Goal: Information Seeking & Learning: Learn about a topic

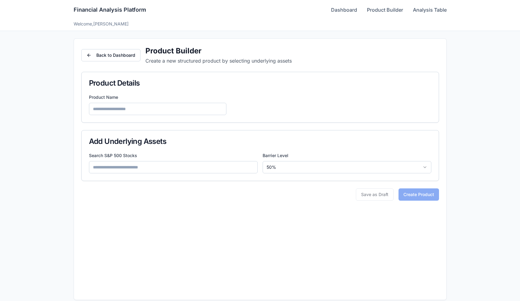
click at [382, 5] on div "Financial Analysis Platform Dashboard Product Builder Analysis Table" at bounding box center [260, 10] width 373 height 20
click at [357, 10] on nav "Dashboard Product Builder Analysis Table" at bounding box center [389, 9] width 116 height 7
click at [351, 10] on link "Dashboard" at bounding box center [344, 9] width 26 height 7
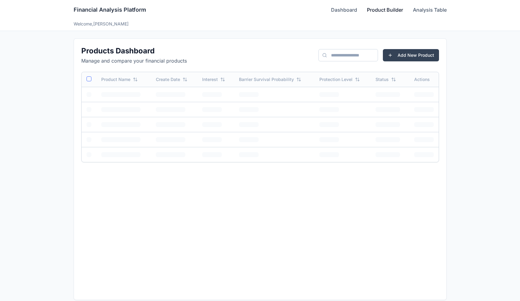
click at [383, 10] on link "Product Builder" at bounding box center [385, 9] width 36 height 7
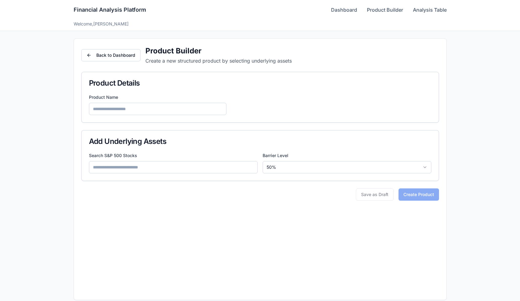
click at [359, 13] on nav "Dashboard Product Builder Analysis Table" at bounding box center [389, 9] width 116 height 7
click at [344, 11] on link "Dashboard" at bounding box center [344, 9] width 26 height 7
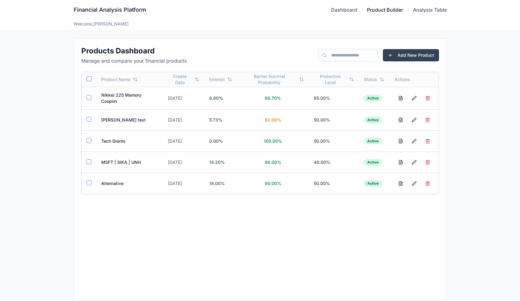
click at [375, 9] on link "Product Builder" at bounding box center [385, 9] width 36 height 7
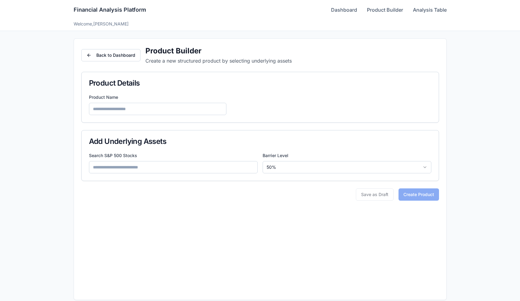
click at [196, 173] on input at bounding box center [173, 167] width 169 height 12
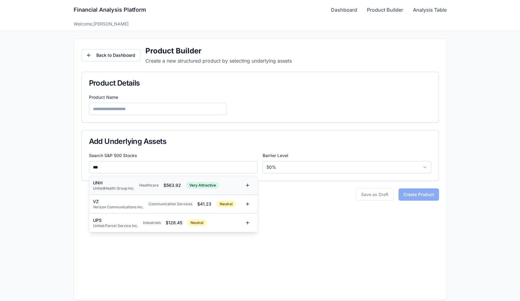
type input "***"
click at [121, 189] on div "UnitedHealth Group Inc." at bounding box center [113, 188] width 41 height 5
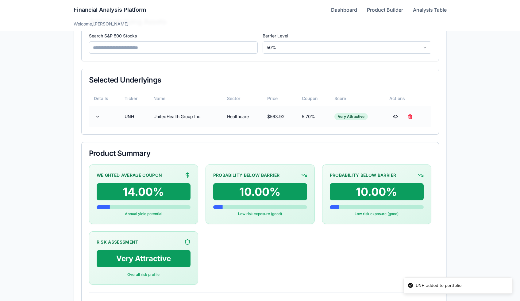
scroll to position [123, 0]
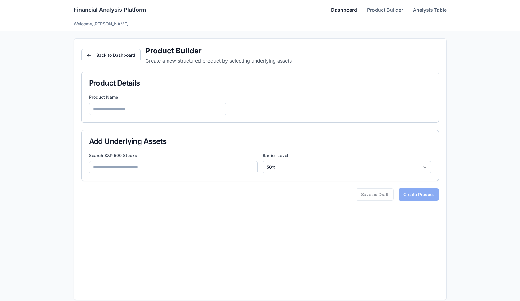
click at [342, 12] on link "Dashboard" at bounding box center [344, 9] width 26 height 7
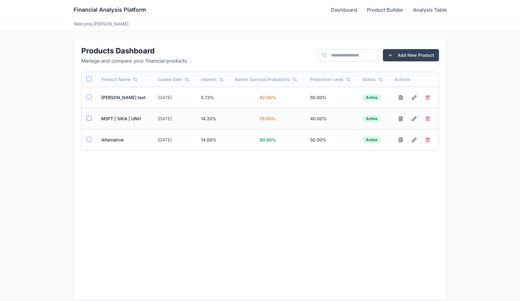
click at [125, 123] on td "MSFT | SIKA | UNH" at bounding box center [124, 118] width 57 height 21
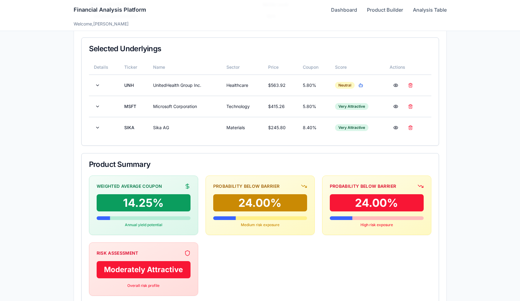
scroll to position [153, 0]
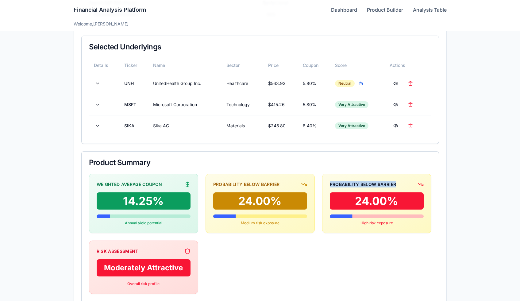
drag, startPoint x: 328, startPoint y: 182, endPoint x: 398, endPoint y: 183, distance: 69.4
click at [398, 183] on div "Probability Below Barrier 24.00% High risk exposure" at bounding box center [376, 204] width 109 height 60
copy div "Probability Below Barrier"
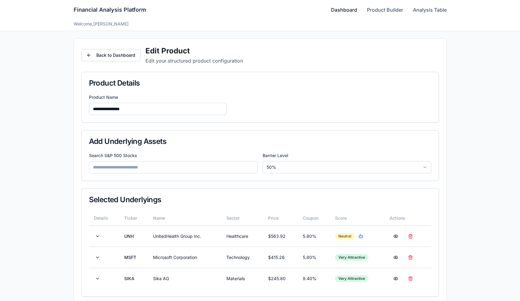
click at [340, 9] on link "Dashboard" at bounding box center [344, 9] width 26 height 7
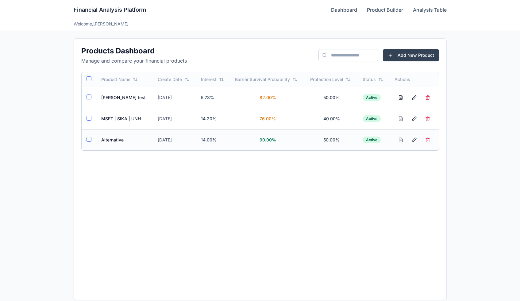
click at [116, 138] on td "Alternative" at bounding box center [124, 139] width 57 height 21
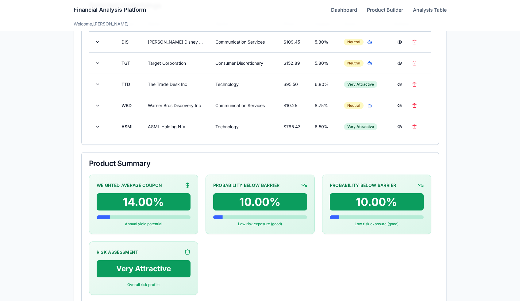
scroll to position [199, 0]
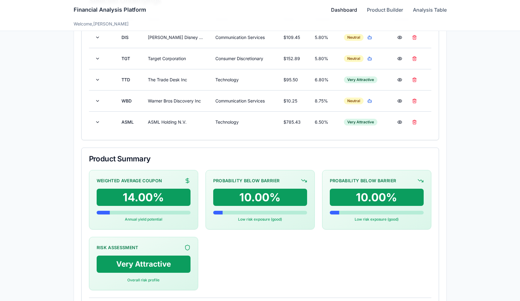
click at [339, 10] on link "Dashboard" at bounding box center [344, 9] width 26 height 7
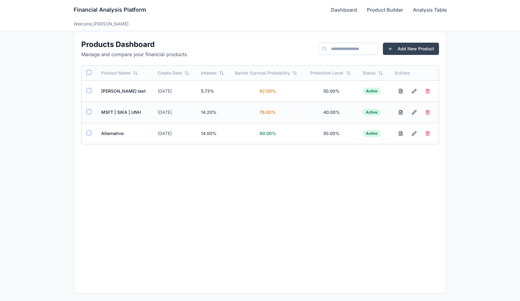
click at [125, 119] on td "MSFT | SIKA | UNH" at bounding box center [124, 112] width 57 height 21
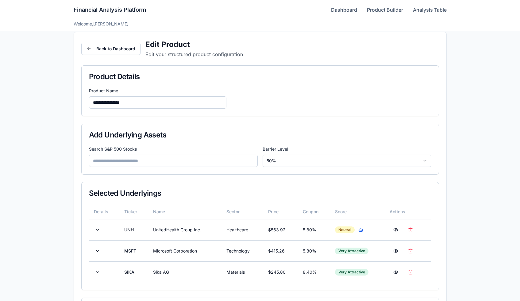
scroll to position [199, 0]
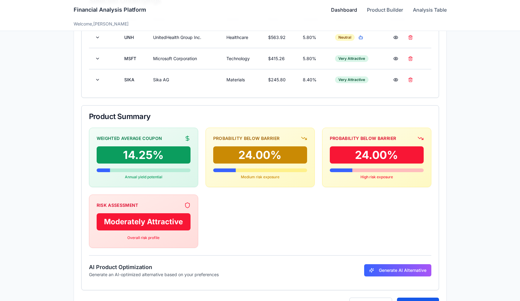
click at [350, 9] on link "Dashboard" at bounding box center [344, 9] width 26 height 7
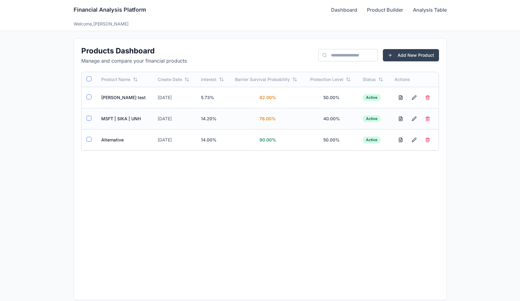
click at [133, 112] on td "MSFT | SIKA | UNH" at bounding box center [124, 118] width 57 height 21
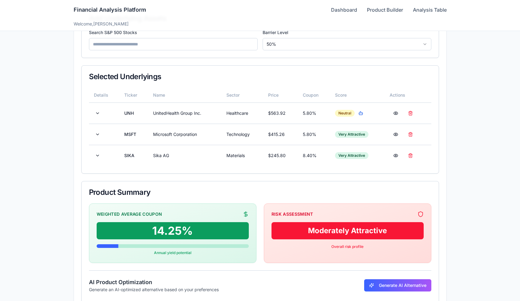
scroll to position [162, 0]
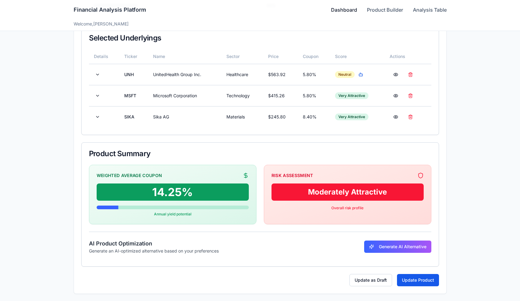
click at [348, 9] on link "Dashboard" at bounding box center [344, 9] width 26 height 7
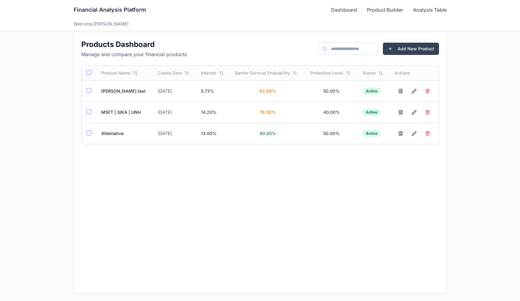
scroll to position [6, 0]
click at [117, 134] on td "Alternative" at bounding box center [124, 133] width 57 height 21
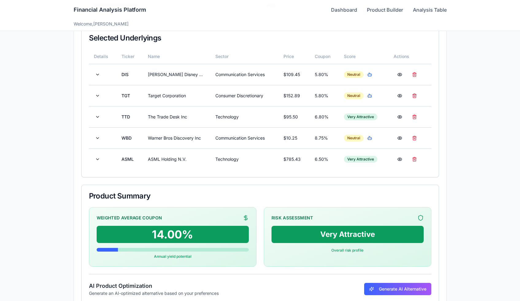
scroll to position [204, 0]
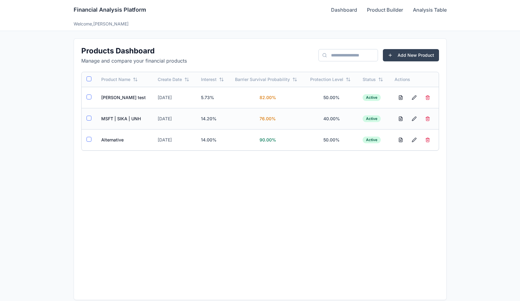
click at [112, 115] on td "MSFT | SIKA | UNH" at bounding box center [124, 118] width 57 height 21
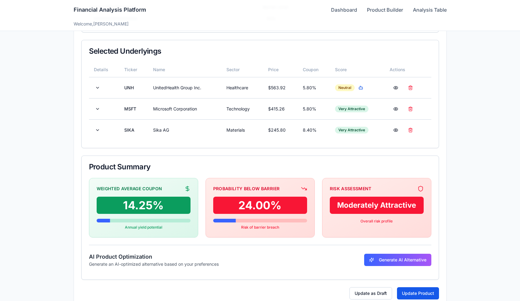
scroll to position [162, 0]
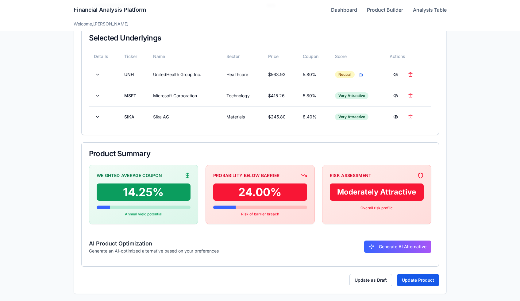
click at [343, 177] on div "Risk Assessment" at bounding box center [351, 176] width 42 height 6
copy div "Risk Assessment"
click at [235, 173] on div "Probability Below Barrier" at bounding box center [246, 176] width 67 height 6
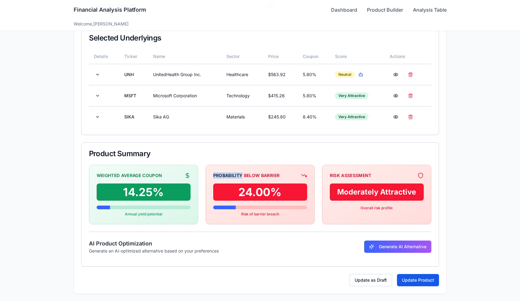
click at [235, 173] on div "Probability Below Barrier" at bounding box center [246, 176] width 67 height 6
copy div "Probability Below Barrier"
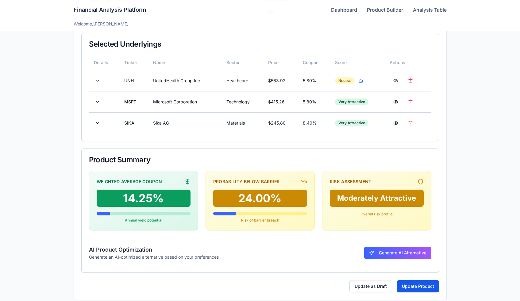
scroll to position [162, 0]
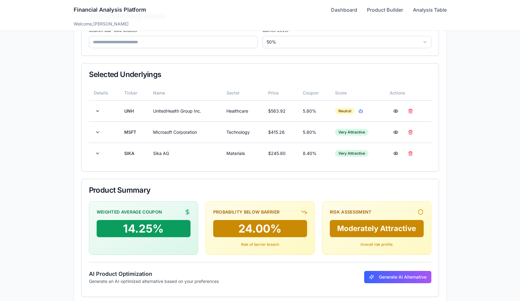
scroll to position [156, 0]
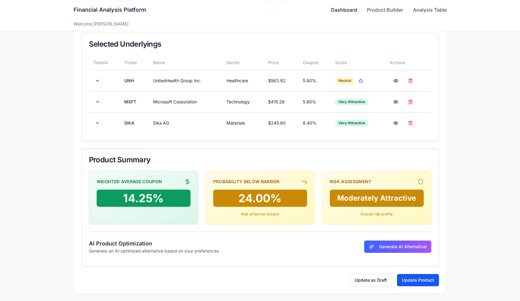
click at [348, 10] on link "Dashboard" at bounding box center [344, 9] width 26 height 7
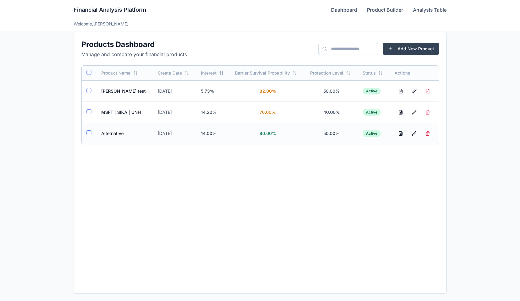
click at [120, 135] on td "Alternative" at bounding box center [124, 133] width 57 height 21
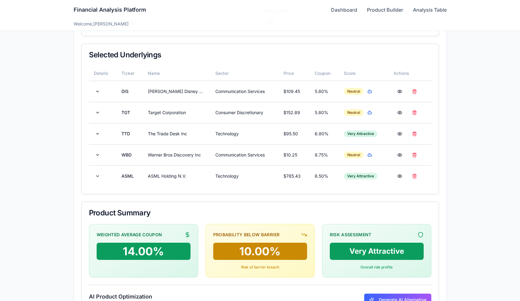
scroll to position [144, 0]
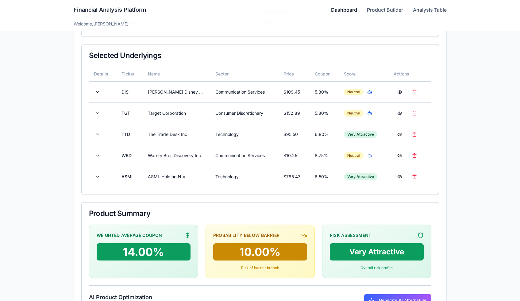
click at [351, 9] on link "Dashboard" at bounding box center [344, 9] width 26 height 7
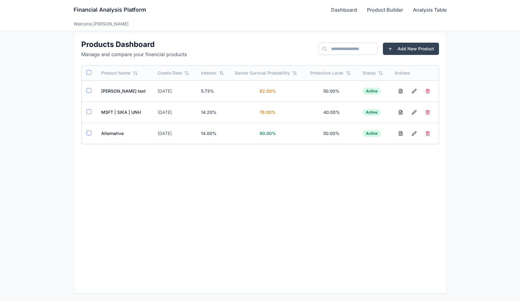
scroll to position [6, 0]
click at [103, 114] on td "MSFT | SIKA | UNH" at bounding box center [124, 112] width 57 height 21
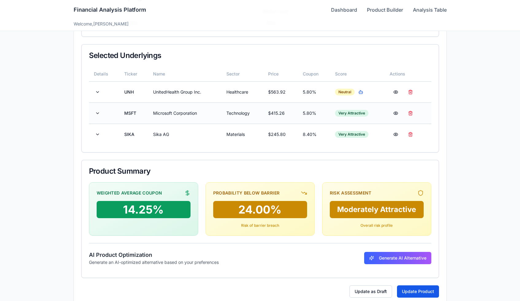
scroll to position [131, 0]
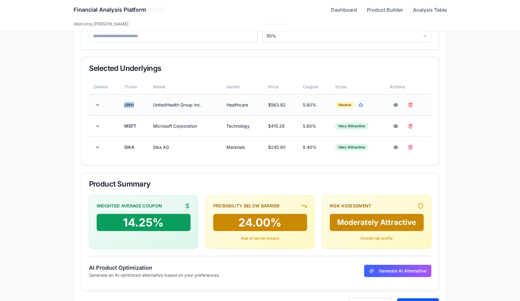
drag, startPoint x: 136, startPoint y: 103, endPoint x: 113, endPoint y: 103, distance: 23.3
click at [112, 103] on tr "UNH UnitedHealth Group Inc. Healthcare $ 563.92 5.80 % Neutral" at bounding box center [260, 104] width 343 height 21
copy td "UNH"
click at [363, 105] on button "button" at bounding box center [360, 104] width 7 height 7
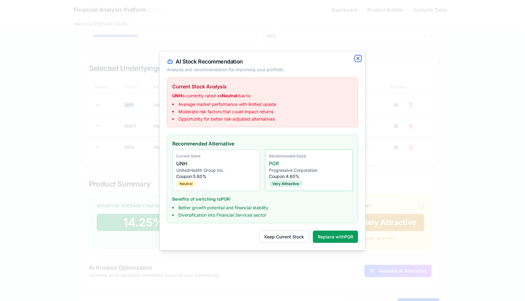
click at [359, 59] on icon "button" at bounding box center [358, 58] width 2 height 2
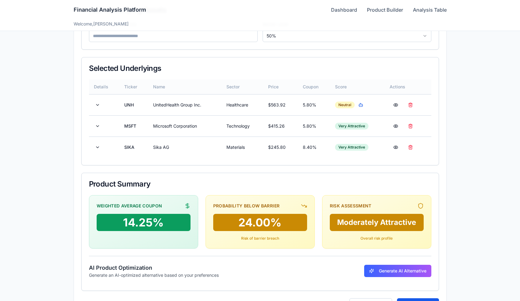
click at [234, 89] on th "Sector" at bounding box center [243, 87] width 42 height 15
click at [333, 13] on link "Dashboard" at bounding box center [344, 9] width 26 height 7
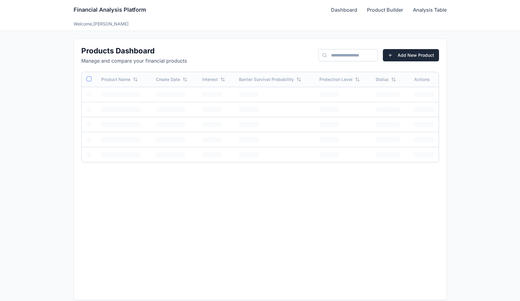
click at [415, 49] on button "Add New Product" at bounding box center [411, 55] width 56 height 12
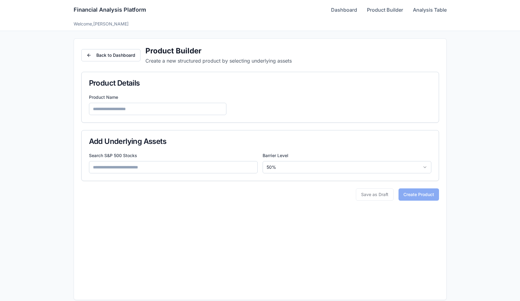
click at [126, 169] on input at bounding box center [173, 167] width 169 height 12
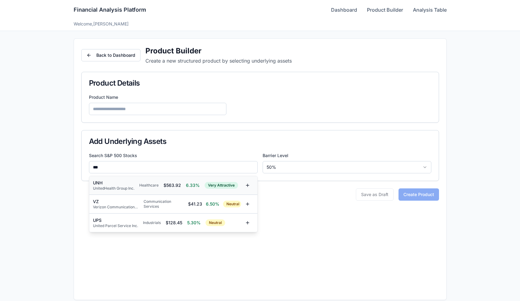
type input "***"
click at [117, 185] on div "UNH" at bounding box center [113, 183] width 41 height 6
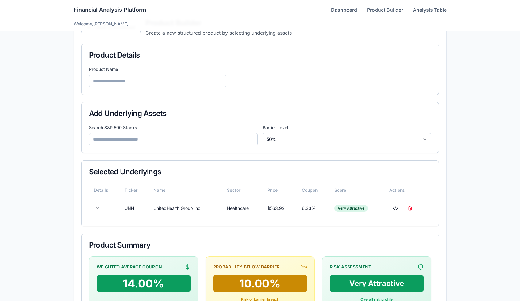
scroll to position [27, 0]
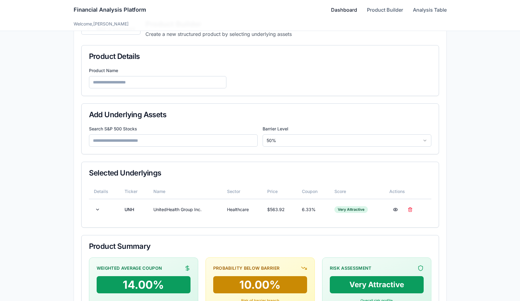
click at [346, 11] on link "Dashboard" at bounding box center [344, 9] width 26 height 7
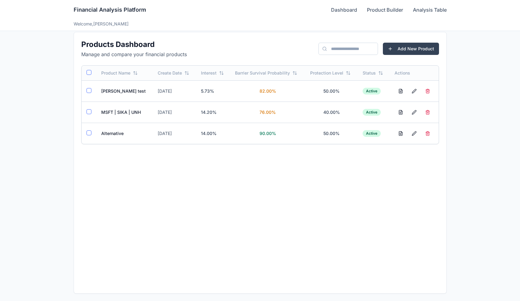
scroll to position [6, 0]
click at [131, 111] on td "MSFT | SIKA | UNH" at bounding box center [124, 112] width 57 height 21
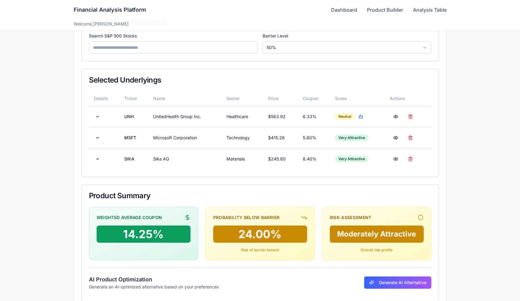
scroll to position [121, 0]
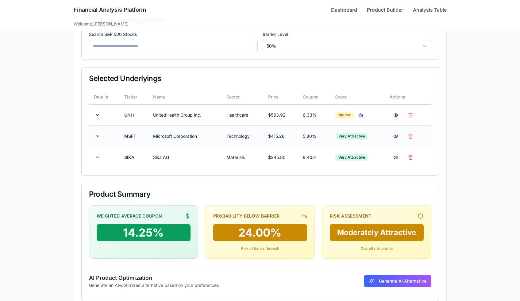
click at [413, 137] on button at bounding box center [411, 136] width 12 height 11
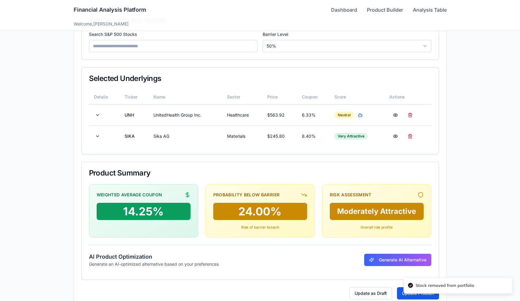
click at [132, 48] on input at bounding box center [173, 46] width 169 height 12
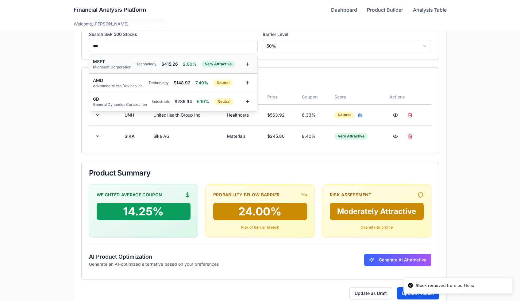
type input "***"
click at [117, 57] on div "MSFT Microsoft Corporation Technology $ 415.26 2.00% Very Attractive" at bounding box center [173, 64] width 168 height 19
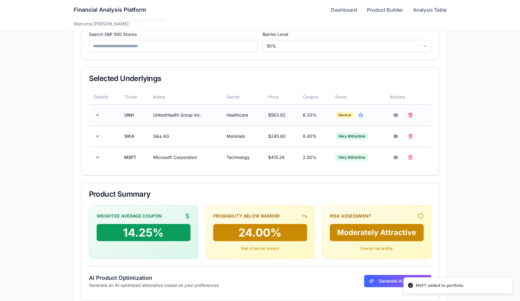
click at [411, 113] on button at bounding box center [411, 115] width 12 height 11
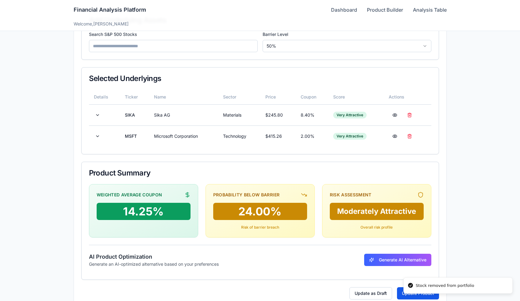
click at [171, 48] on input at bounding box center [173, 46] width 169 height 12
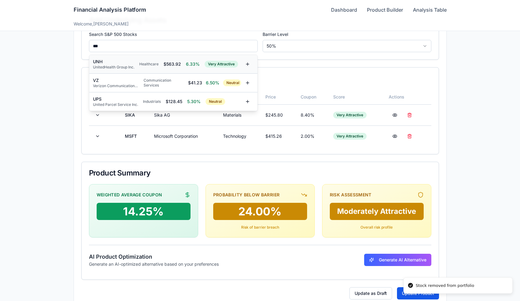
type input "***"
click at [132, 62] on div "UNH" at bounding box center [113, 62] width 41 height 6
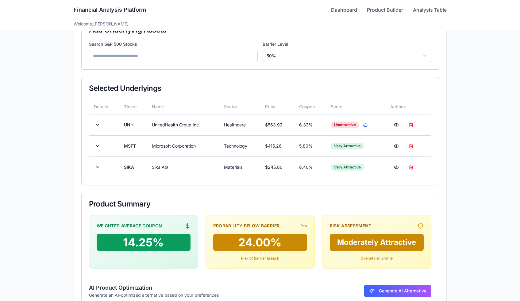
scroll to position [112, 0]
click at [412, 145] on button at bounding box center [411, 145] width 12 height 11
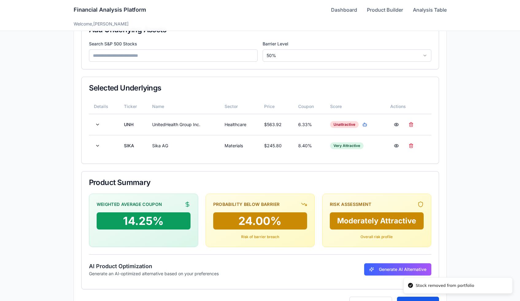
click at [202, 56] on input at bounding box center [173, 55] width 169 height 12
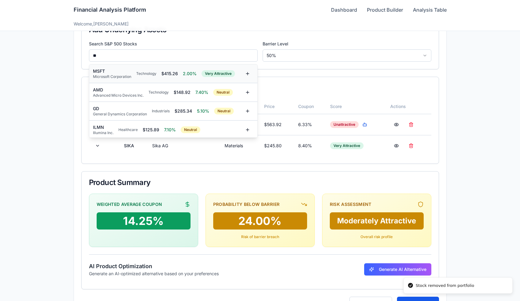
type input "**"
click at [175, 72] on div "$ 415.26" at bounding box center [169, 74] width 17 height 6
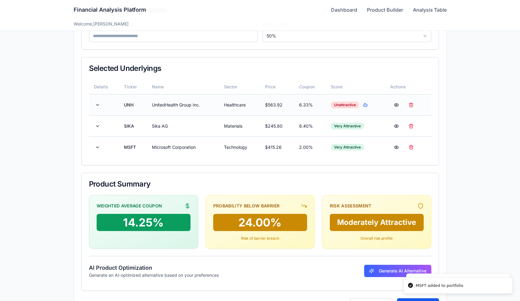
scroll to position [156, 0]
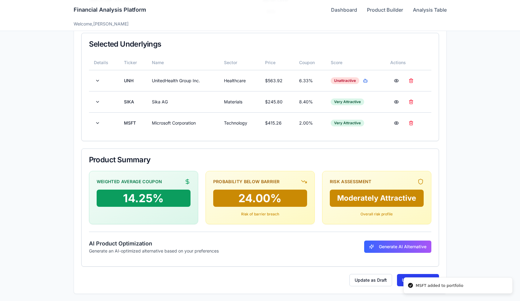
click at [399, 276] on button "Update Product" at bounding box center [418, 280] width 42 height 12
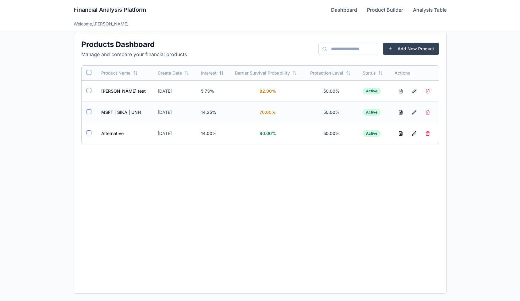
click at [128, 108] on td "MSFT | SIKA | UNH" at bounding box center [124, 112] width 57 height 21
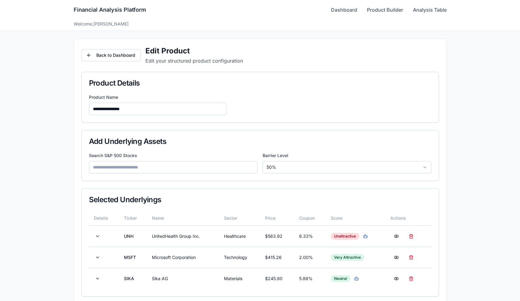
click at [306, 170] on html "**********" at bounding box center [260, 228] width 520 height 457
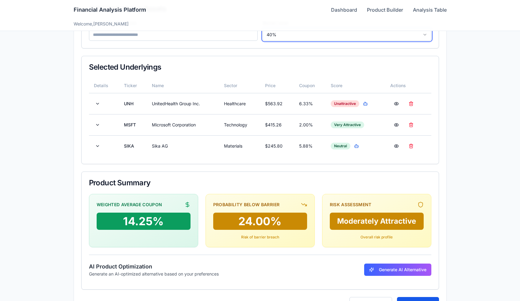
scroll to position [156, 0]
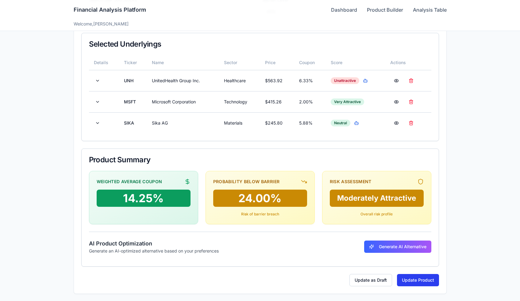
click at [410, 275] on button "Update Product" at bounding box center [418, 280] width 42 height 12
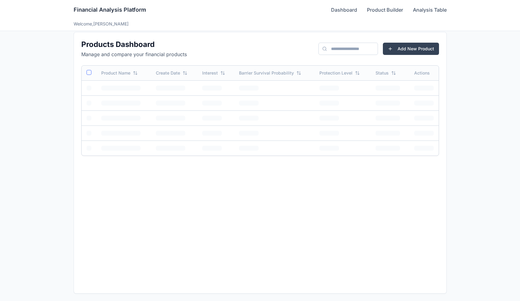
scroll to position [6, 0]
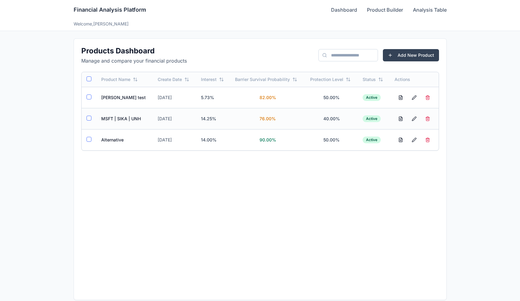
click at [128, 119] on td "MSFT | SIKA | UNH" at bounding box center [124, 118] width 57 height 21
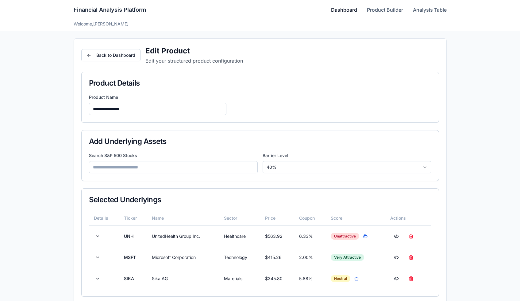
click at [335, 10] on link "Dashboard" at bounding box center [344, 9] width 26 height 7
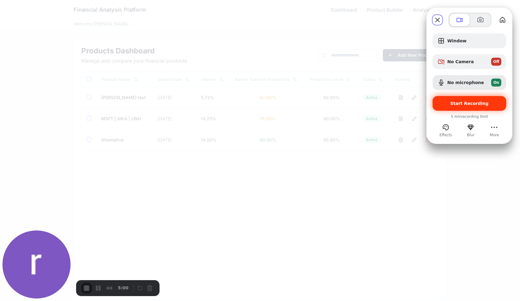
click at [452, 100] on div "Start Recording" at bounding box center [470, 103] width 74 height 15
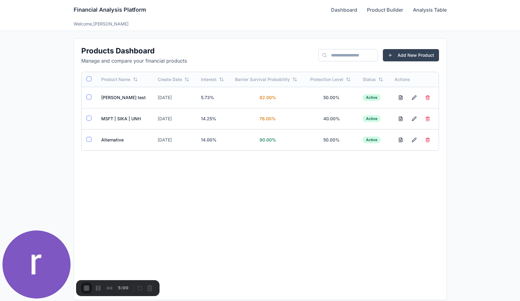
click at [403, 119] on button at bounding box center [401, 118] width 12 height 11
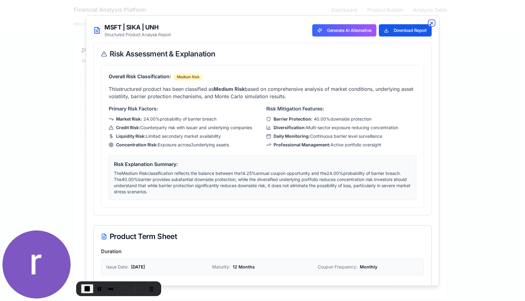
click at [429, 22] on icon "button" at bounding box center [431, 22] width 5 height 5
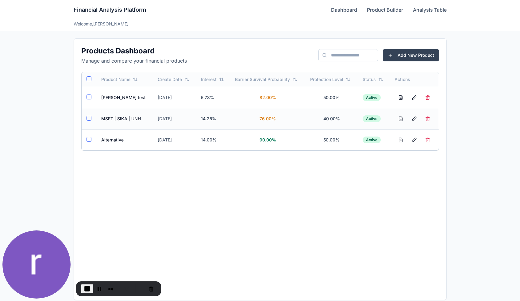
click at [121, 118] on td "MSFT | SIKA | UNH" at bounding box center [124, 118] width 57 height 21
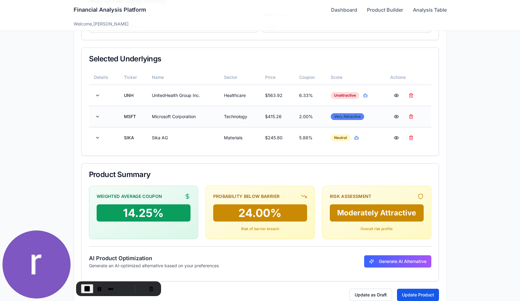
scroll to position [156, 0]
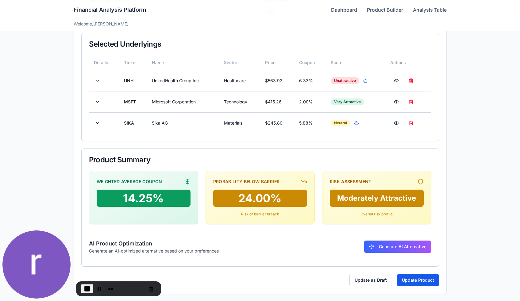
click at [180, 194] on div "14.25%" at bounding box center [144, 198] width 94 height 17
drag, startPoint x: 235, startPoint y: 195, endPoint x: 283, endPoint y: 198, distance: 48.9
click at [283, 198] on div "24.00%" at bounding box center [260, 198] width 94 height 17
drag, startPoint x: 334, startPoint y: 198, endPoint x: 424, endPoint y: 196, distance: 90.0
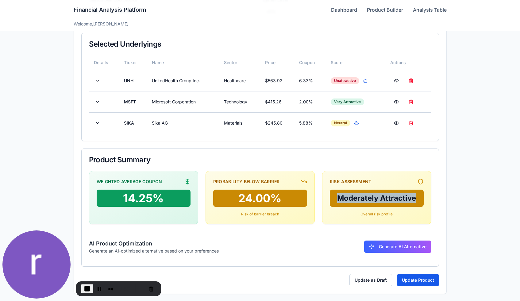
click at [424, 196] on div "Risk Assessment Moderately Attractive Overall risk profile" at bounding box center [376, 197] width 109 height 53
click at [409, 196] on div "Moderately Attractive" at bounding box center [377, 198] width 94 height 17
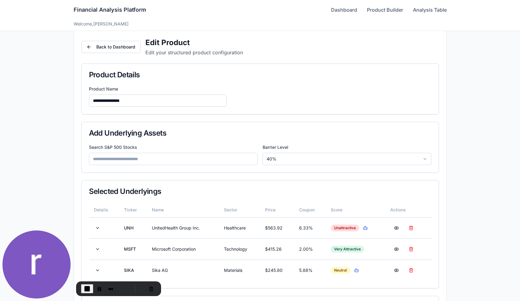
scroll to position [0, 0]
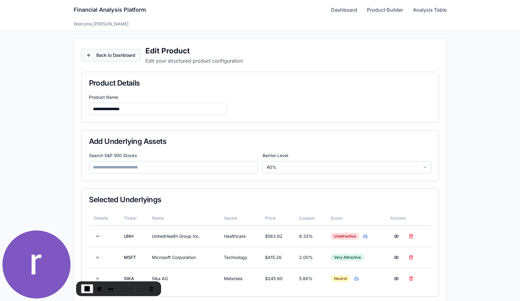
click at [123, 58] on button "Back to Dashboard" at bounding box center [110, 55] width 59 height 12
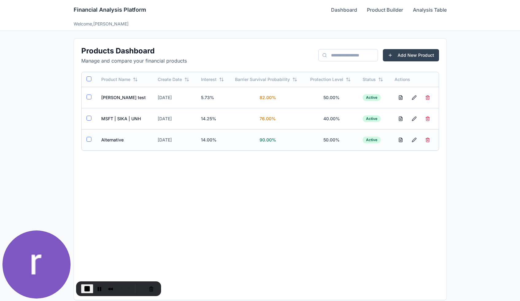
click at [121, 140] on td "Alternative" at bounding box center [124, 139] width 57 height 21
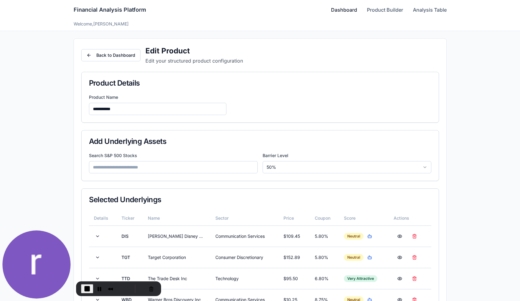
click at [342, 12] on link "Dashboard" at bounding box center [344, 9] width 26 height 7
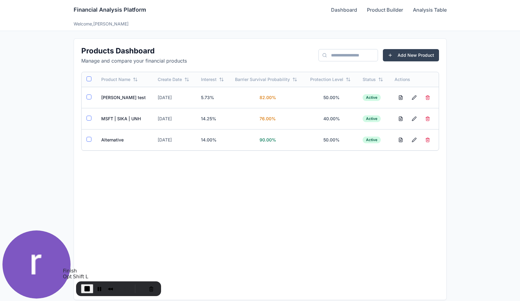
click at [88, 288] on span "End Recording" at bounding box center [86, 288] width 7 height 7
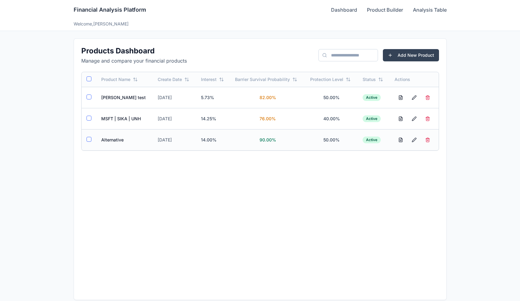
click at [121, 141] on td "Alternative" at bounding box center [124, 139] width 57 height 21
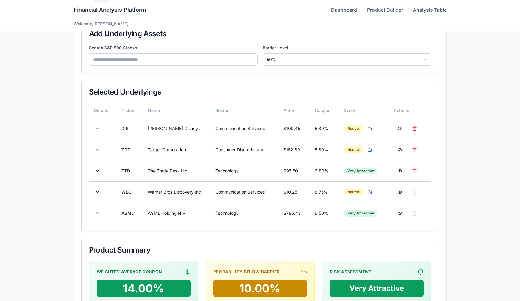
scroll to position [198, 0]
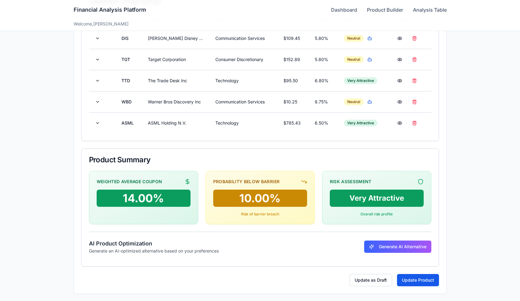
click at [229, 180] on div "Probability Below Barrier" at bounding box center [246, 182] width 67 height 6
copy div "Probability Below Barrier"
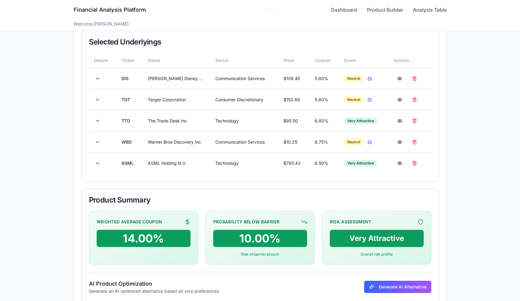
scroll to position [198, 0]
